Goal: Complete application form

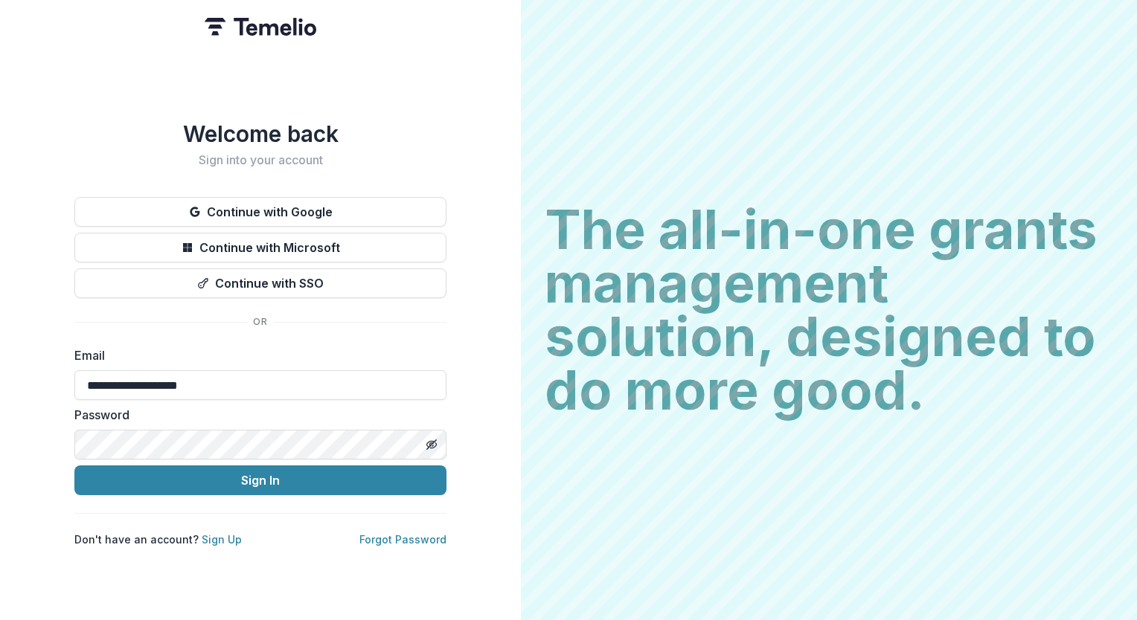
click at [164, 371] on input "**********" at bounding box center [260, 385] width 372 height 30
click at [184, 475] on button "Sign In" at bounding box center [260, 481] width 372 height 30
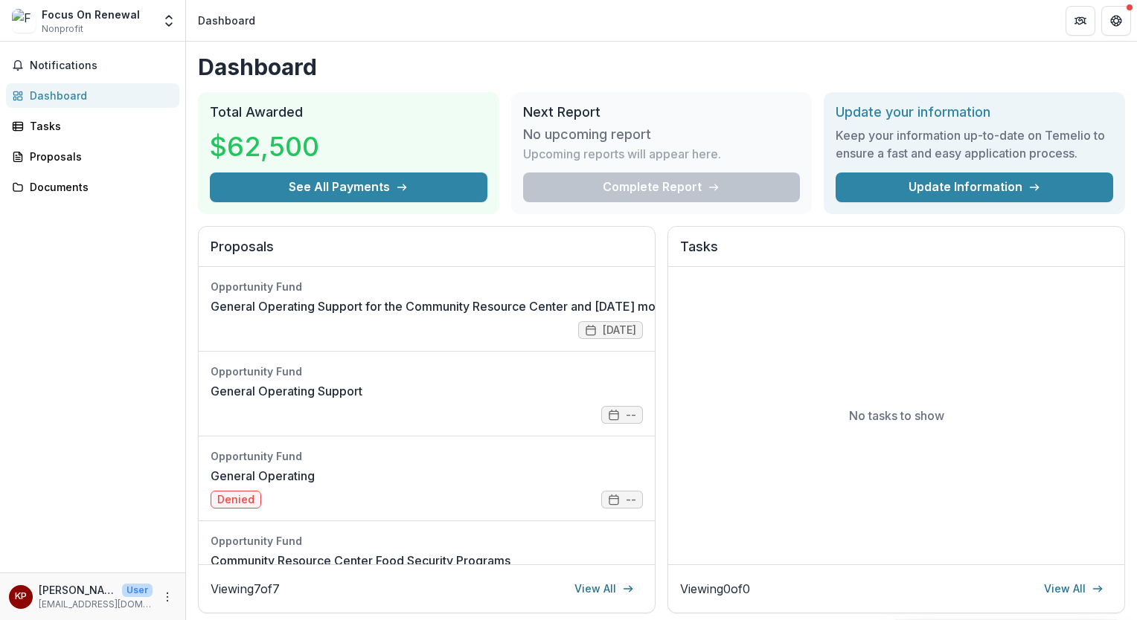
click at [301, 311] on link "General Operating Support for the Community Resource Center and [DATE] morning …" at bounding box center [500, 307] width 578 height 18
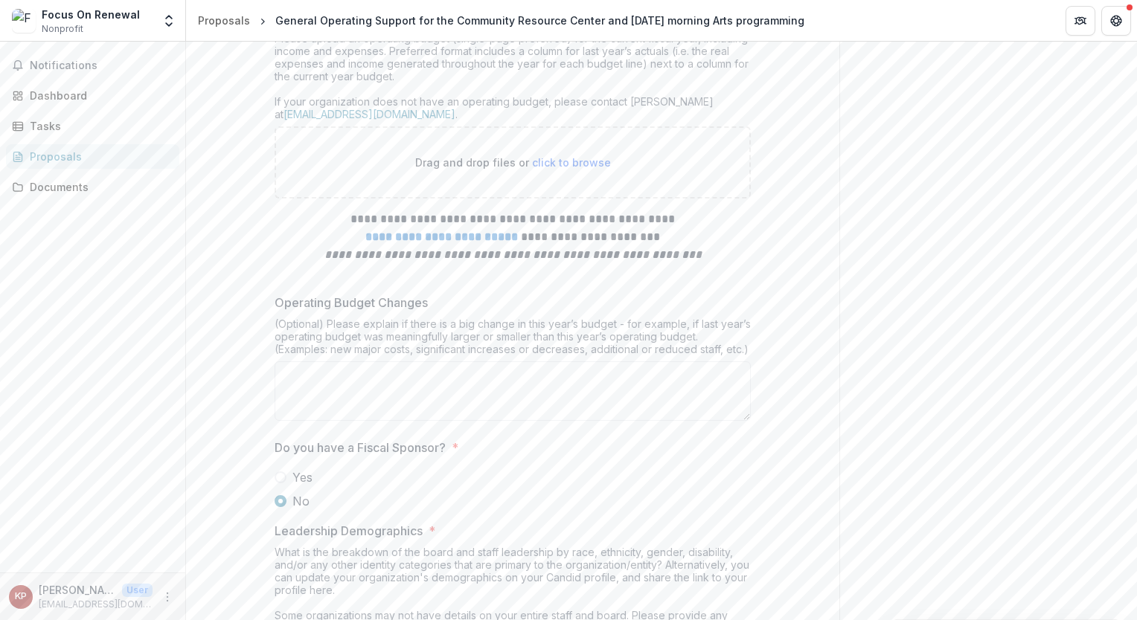
scroll to position [5877, 0]
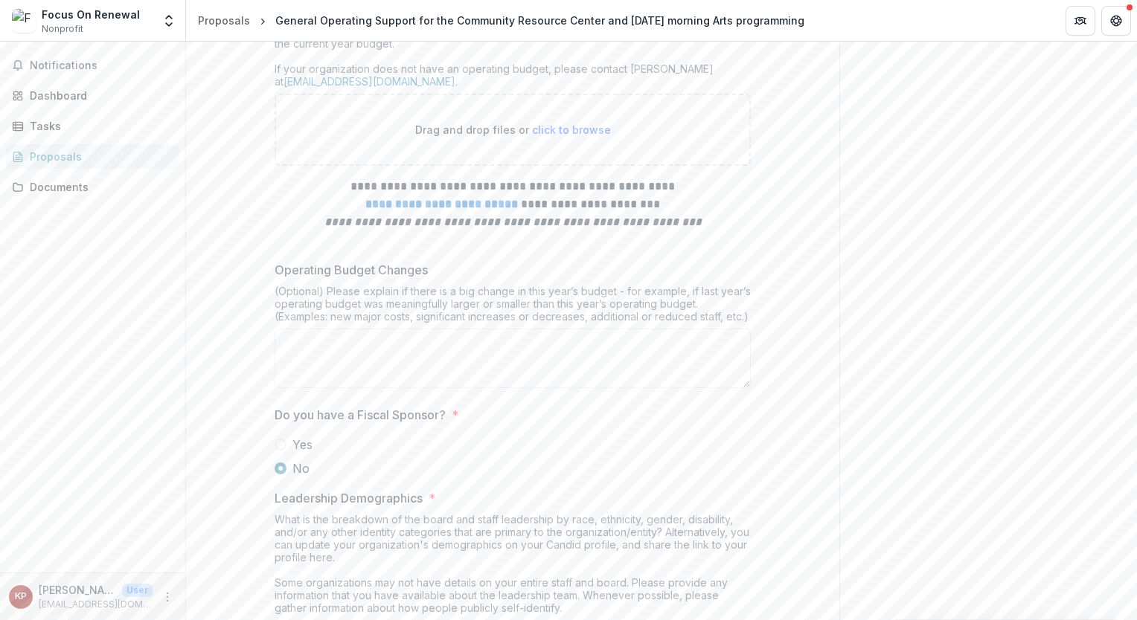
click at [571, 136] on span "click to browse" at bounding box center [571, 129] width 79 height 13
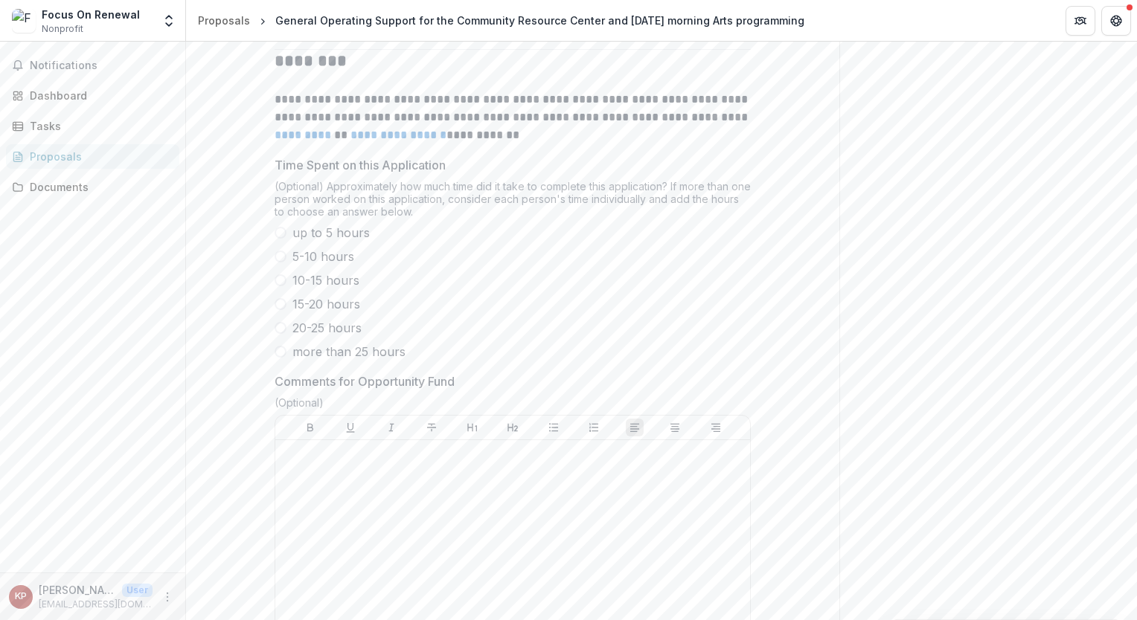
scroll to position [8853, 0]
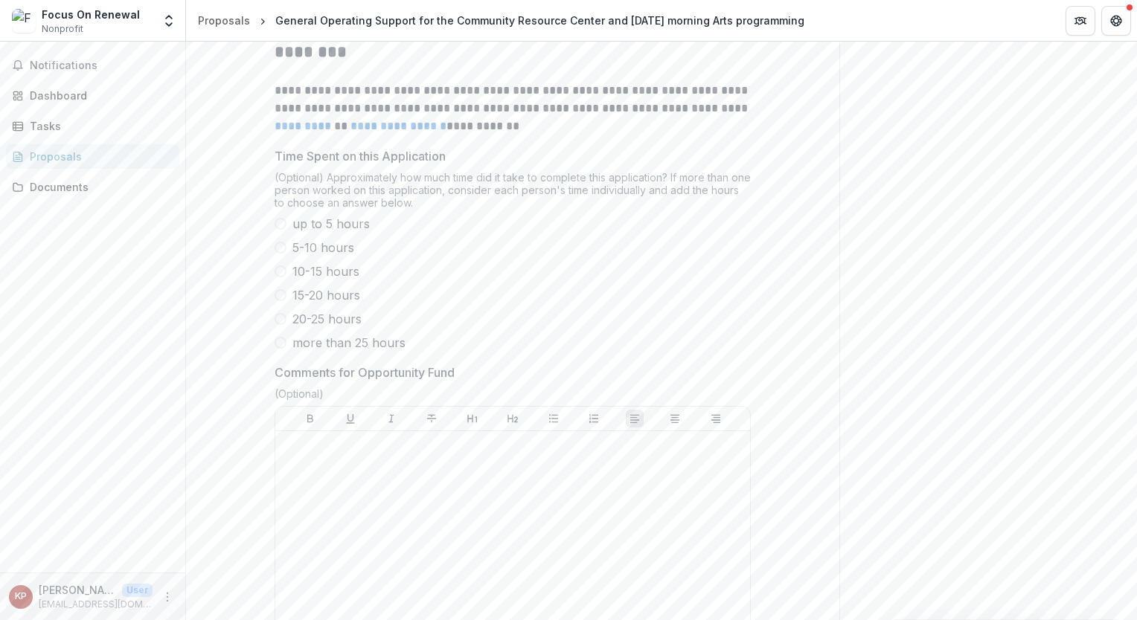
click at [279, 230] on span at bounding box center [281, 224] width 12 height 12
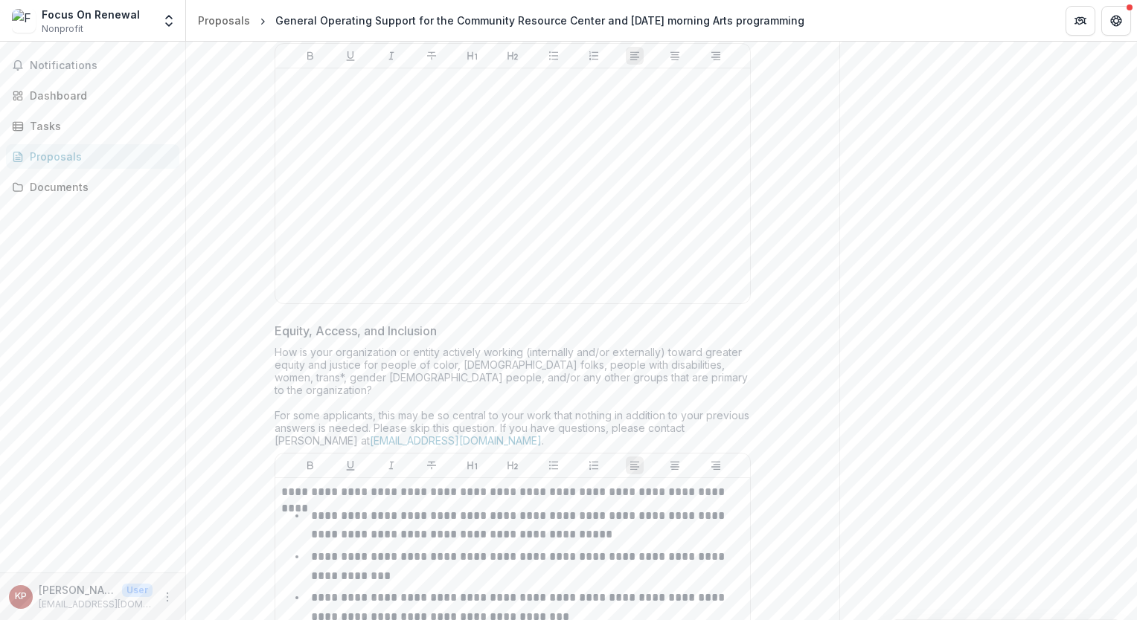
scroll to position [6323, 0]
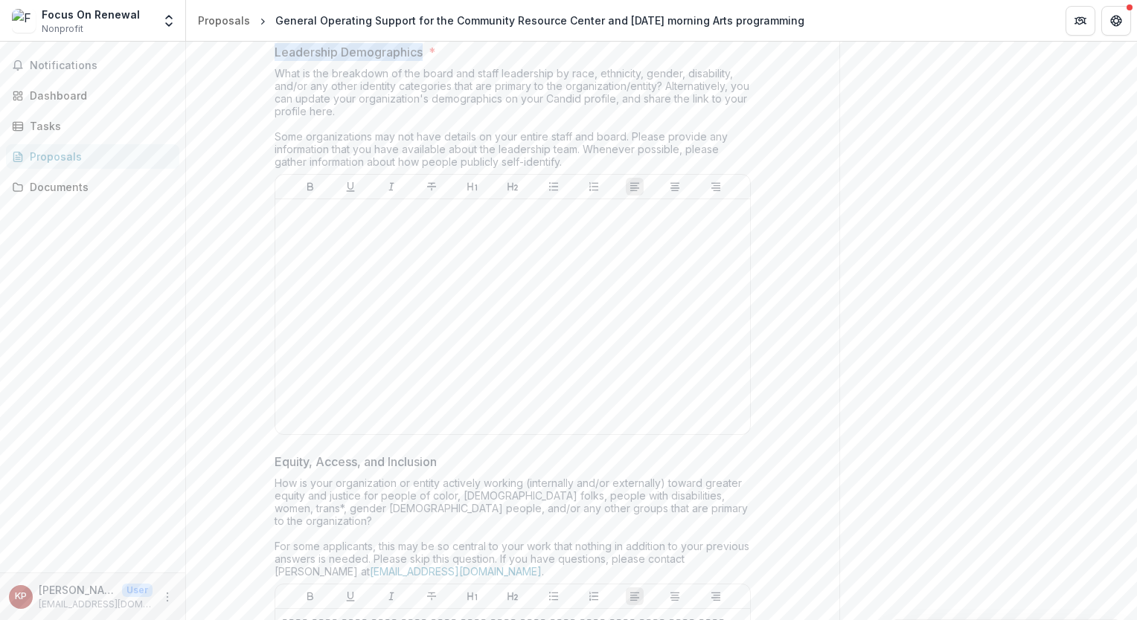
drag, startPoint x: 272, startPoint y: 179, endPoint x: 424, endPoint y: 184, distance: 151.8
click at [424, 61] on span "Leadership Demographics *" at bounding box center [508, 52] width 467 height 18
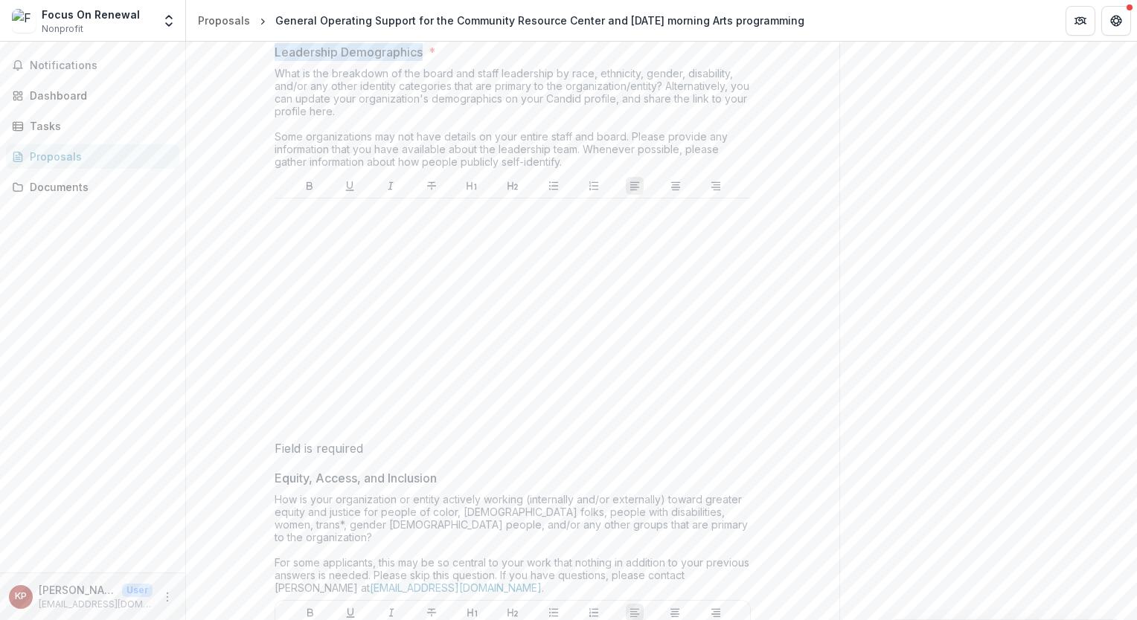
drag, startPoint x: 420, startPoint y: 176, endPoint x: 273, endPoint y: 167, distance: 146.9
drag, startPoint x: 273, startPoint y: 167, endPoint x: 281, endPoint y: 177, distance: 13.2
copy p "Leadership Demographics"
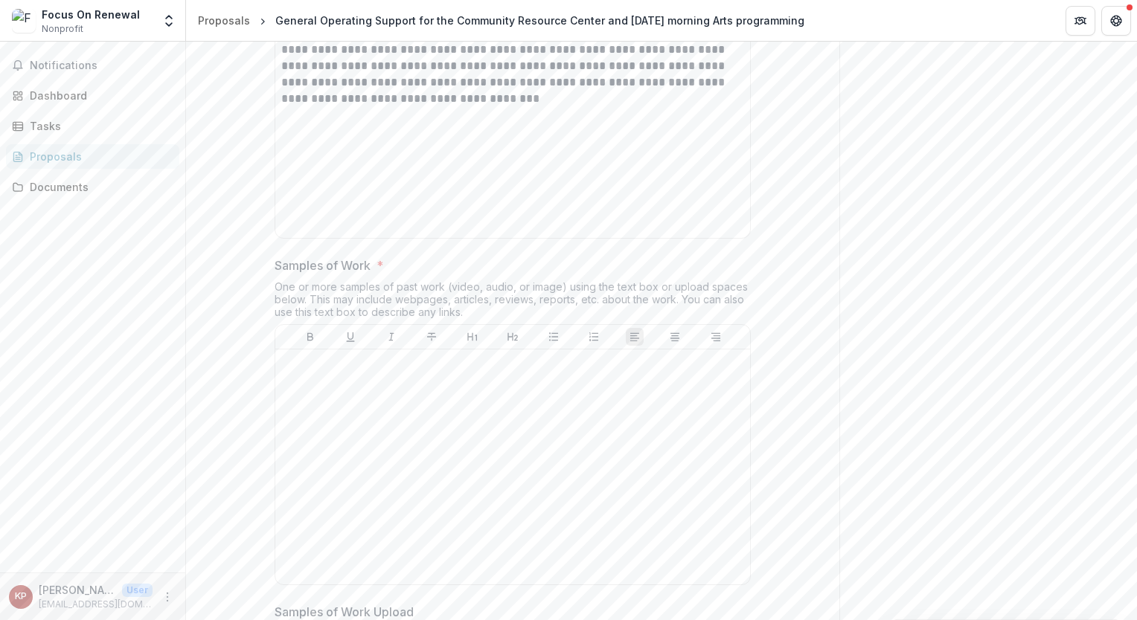
scroll to position [4538, 0]
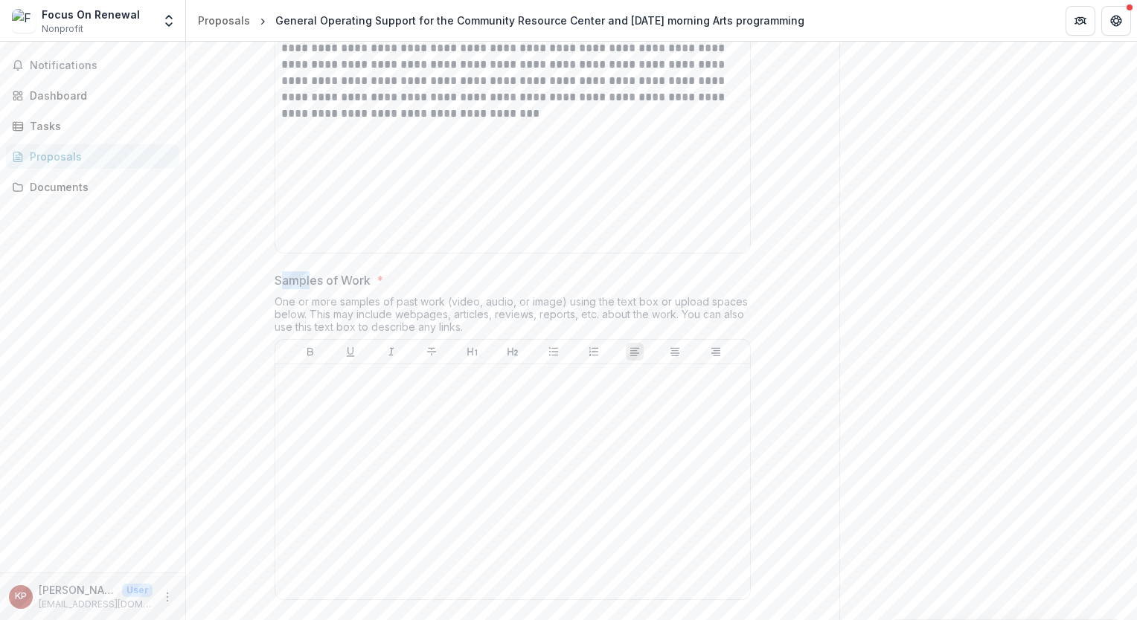
drag, startPoint x: 277, startPoint y: 411, endPoint x: 306, endPoint y: 412, distance: 29.8
click at [306, 289] on p "Samples of Work" at bounding box center [323, 281] width 96 height 18
drag, startPoint x: 274, startPoint y: 413, endPoint x: 367, endPoint y: 420, distance: 93.3
click at [367, 289] on p "Samples of Work" at bounding box center [323, 281] width 96 height 18
drag, startPoint x: 274, startPoint y: 411, endPoint x: 371, endPoint y: 414, distance: 97.5
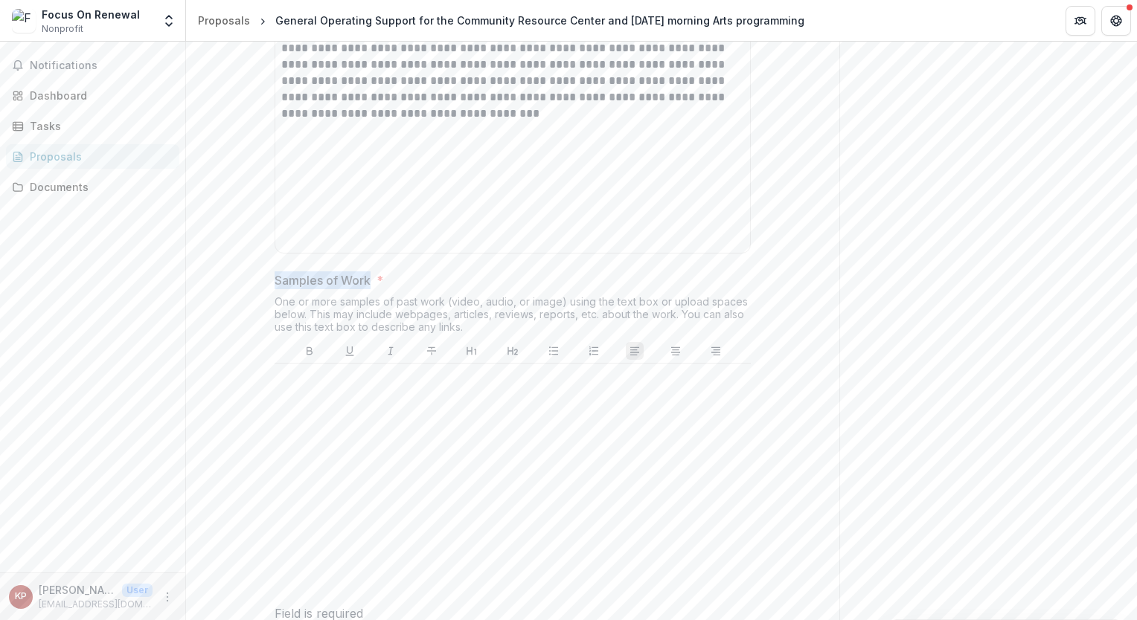
click at [371, 289] on span "Samples of Work *" at bounding box center [508, 281] width 467 height 18
drag, startPoint x: 367, startPoint y: 414, endPoint x: 274, endPoint y: 410, distance: 93.1
click at [275, 289] on p "Samples of Work" at bounding box center [323, 281] width 96 height 18
click at [277, 289] on p "Samples of Work" at bounding box center [323, 281] width 96 height 18
click at [275, 289] on p "Samples of Work" at bounding box center [323, 281] width 96 height 18
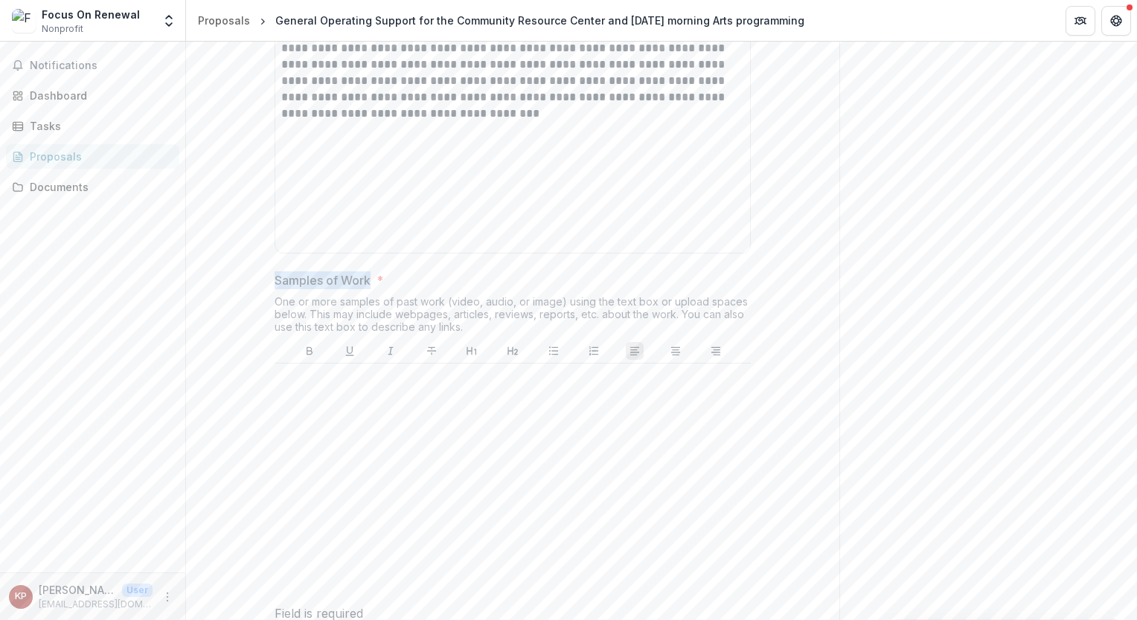
drag, startPoint x: 274, startPoint y: 414, endPoint x: 348, endPoint y: 415, distance: 74.4
click at [348, 289] on p "Samples of Work" at bounding box center [323, 281] width 96 height 18
click at [301, 289] on p "Samples of Work" at bounding box center [323, 281] width 96 height 18
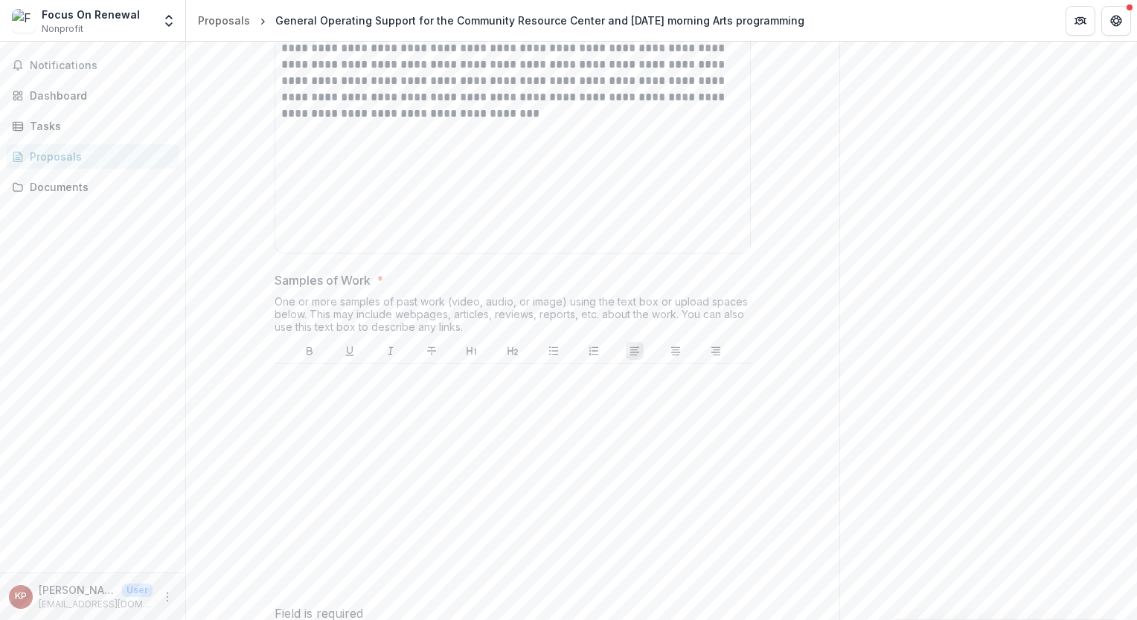
click at [301, 339] on div "One or more samples of past work (video, audio, or image) using the text box or…" at bounding box center [513, 317] width 476 height 44
click at [292, 289] on p "Samples of Work" at bounding box center [323, 281] width 96 height 18
drag, startPoint x: 292, startPoint y: 411, endPoint x: 301, endPoint y: 414, distance: 9.4
click at [301, 289] on p "Samples of Work" at bounding box center [323, 281] width 96 height 18
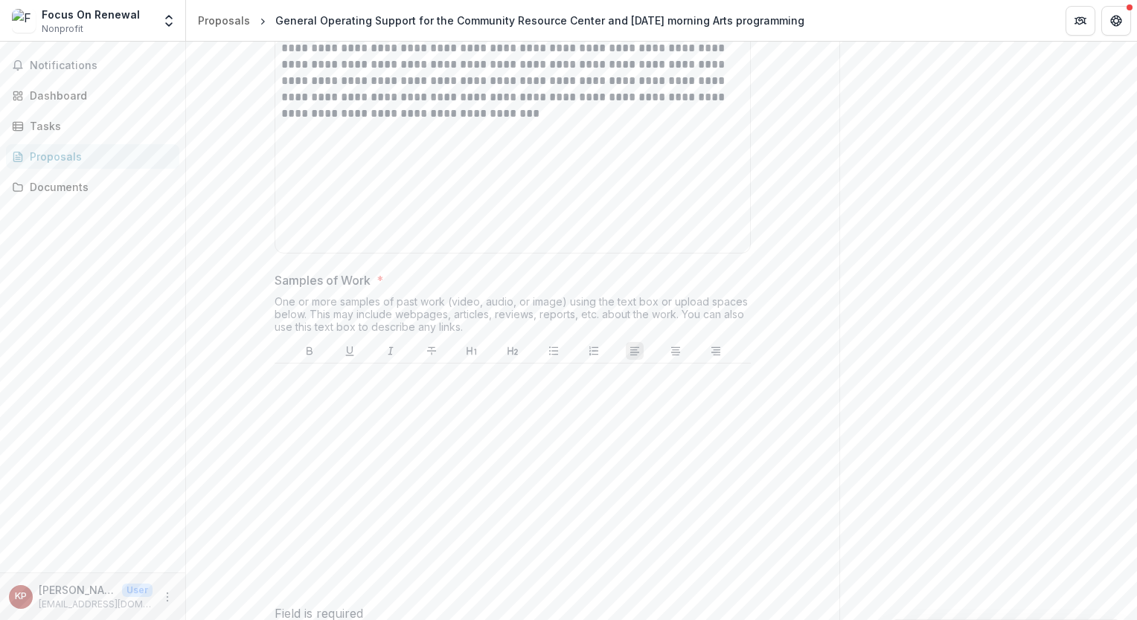
click at [301, 289] on p "Samples of Work" at bounding box center [323, 281] width 96 height 18
drag, startPoint x: 301, startPoint y: 414, endPoint x: 308, endPoint y: 415, distance: 7.5
click at [308, 289] on p "Samples of Work" at bounding box center [323, 281] width 96 height 18
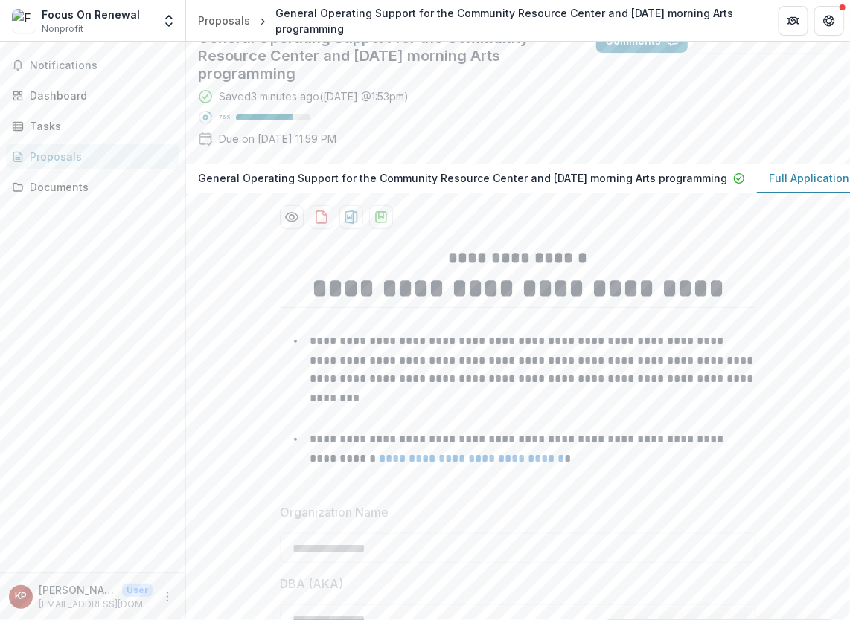
scroll to position [0, 0]
